Goal: Navigation & Orientation: Understand site structure

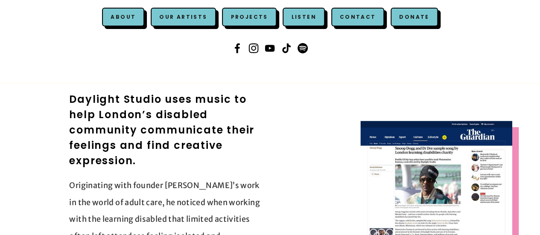
scroll to position [154, 0]
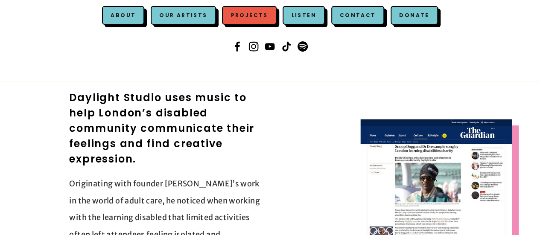
click at [255, 14] on link "Projects" at bounding box center [249, 15] width 54 height 19
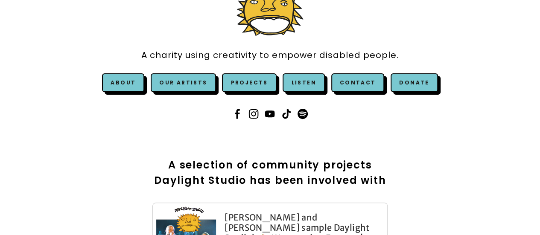
scroll to position [85, 0]
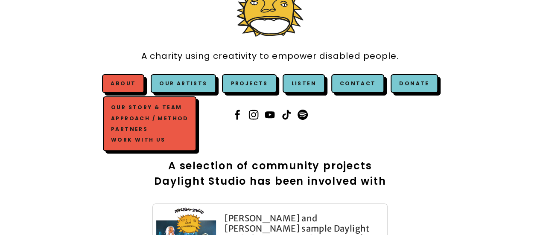
click at [138, 127] on link "Partners" at bounding box center [150, 129] width 82 height 11
